Goal: Transaction & Acquisition: Subscribe to service/newsletter

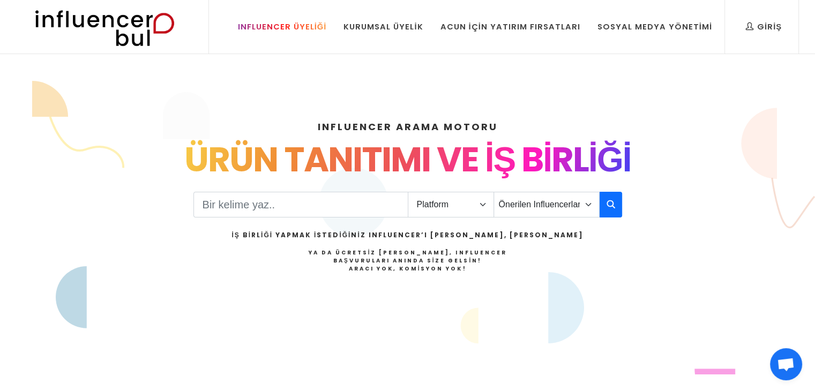
click at [321, 22] on div "Influencer Üyeliği" at bounding box center [282, 27] width 89 height 12
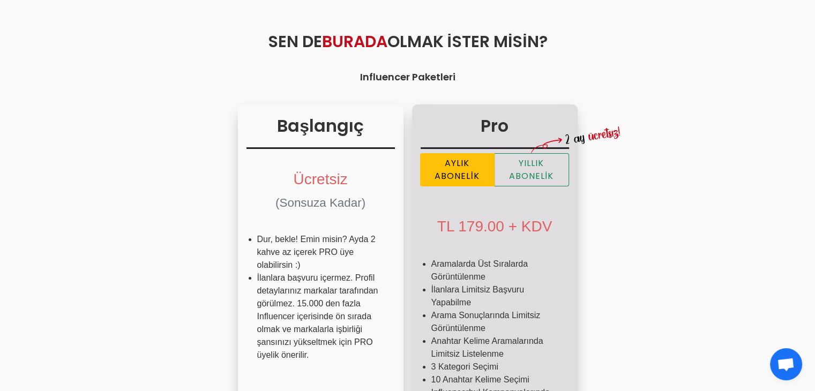
scroll to position [107, 0]
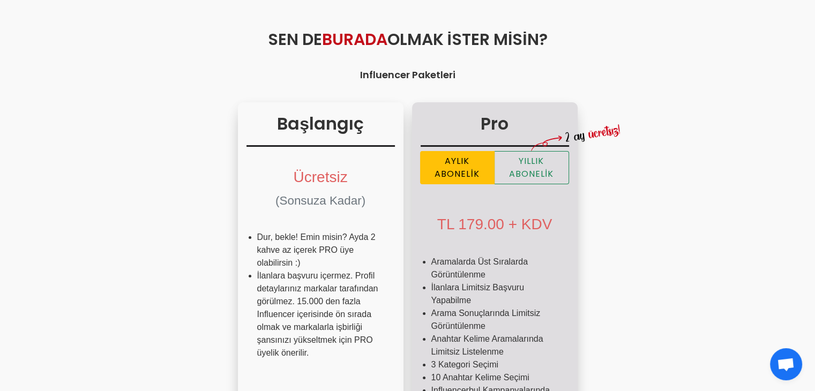
click at [486, 222] on span "179.00 + KDV" at bounding box center [505, 224] width 94 height 17
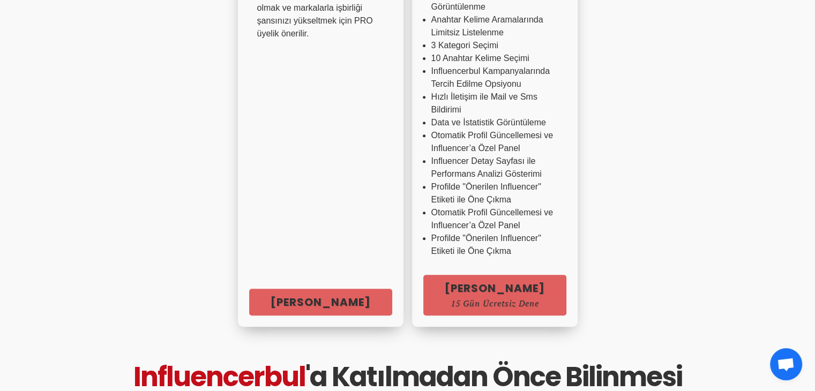
scroll to position [536, 0]
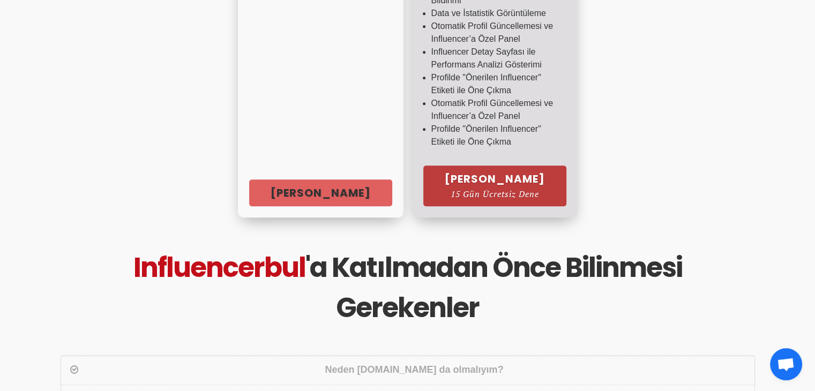
click at [491, 174] on link "[PERSON_NAME] 15 Gün Ücretsiz Dene" at bounding box center [494, 186] width 143 height 41
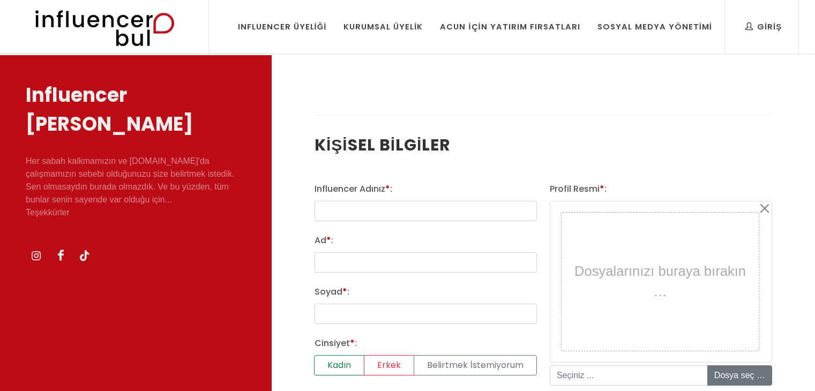
select select
click at [422, 208] on input "text" at bounding box center [425, 211] width 222 height 20
type input "dijitall_tugbaa"
click at [367, 264] on input "Ad * :" at bounding box center [425, 262] width 222 height 20
click at [374, 260] on input "tuğba koçak" at bounding box center [425, 262] width 222 height 20
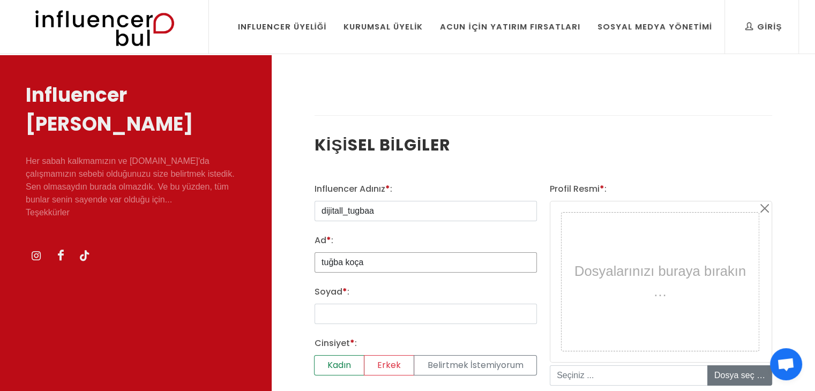
type input "tuğba koç"
